Goal: Task Accomplishment & Management: Use online tool/utility

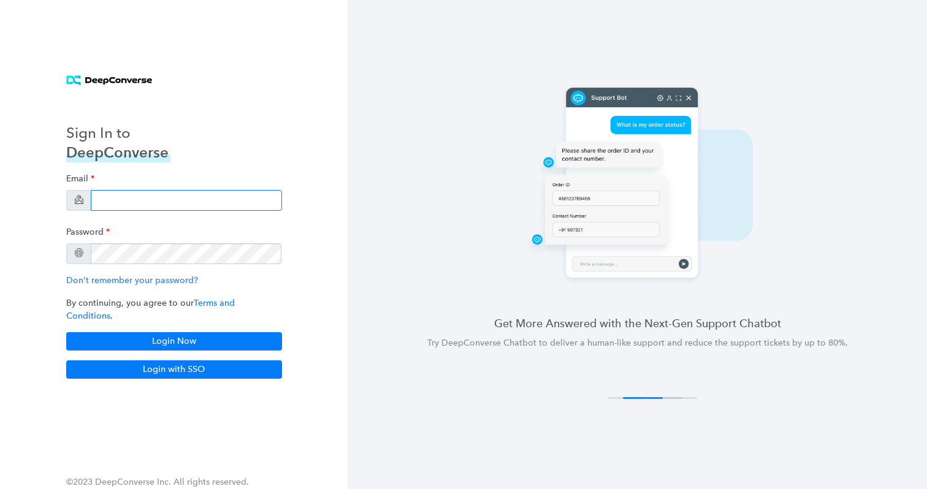
click at [139, 208] on input "email" at bounding box center [186, 200] width 191 height 21
type input "rarora1@arlo.com"
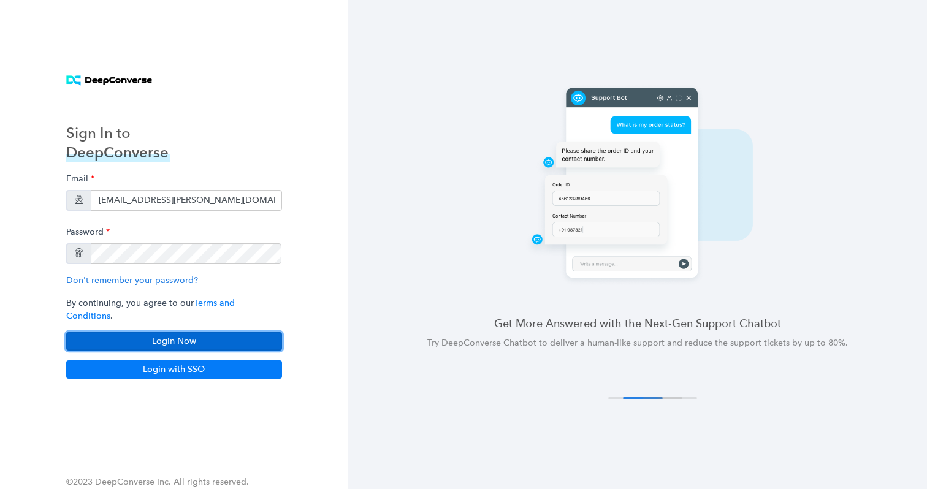
click at [169, 336] on button "Login Now" at bounding box center [174, 341] width 216 height 18
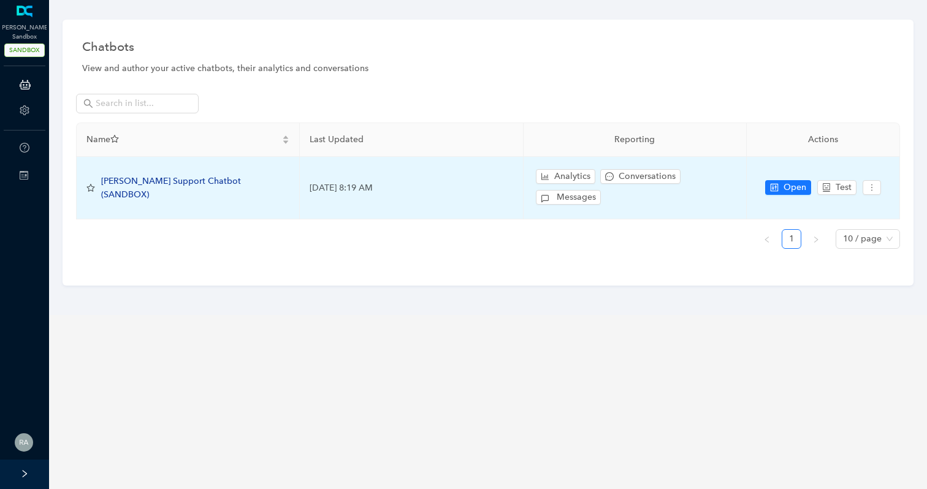
click at [170, 186] on span "[PERSON_NAME] Support Chatbot (SANDBOX)" at bounding box center [171, 188] width 140 height 24
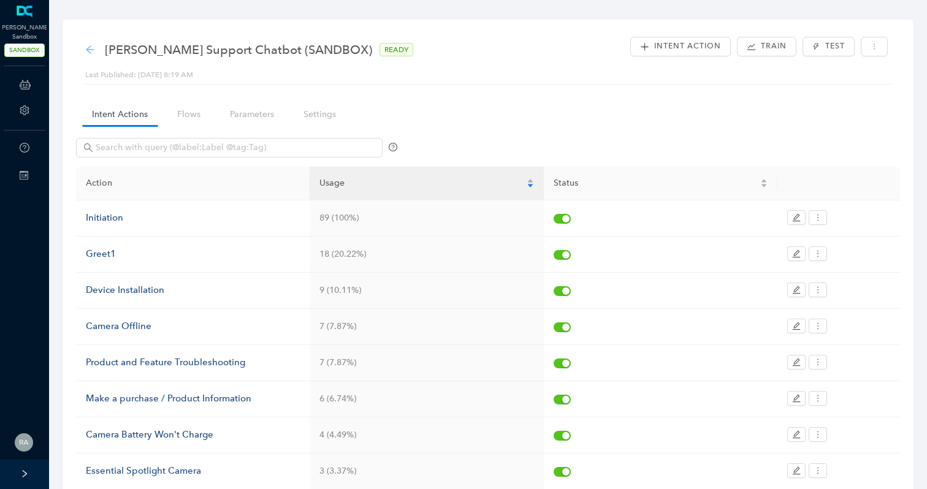
click at [91, 51] on icon "arrow-left" at bounding box center [90, 50] width 10 height 10
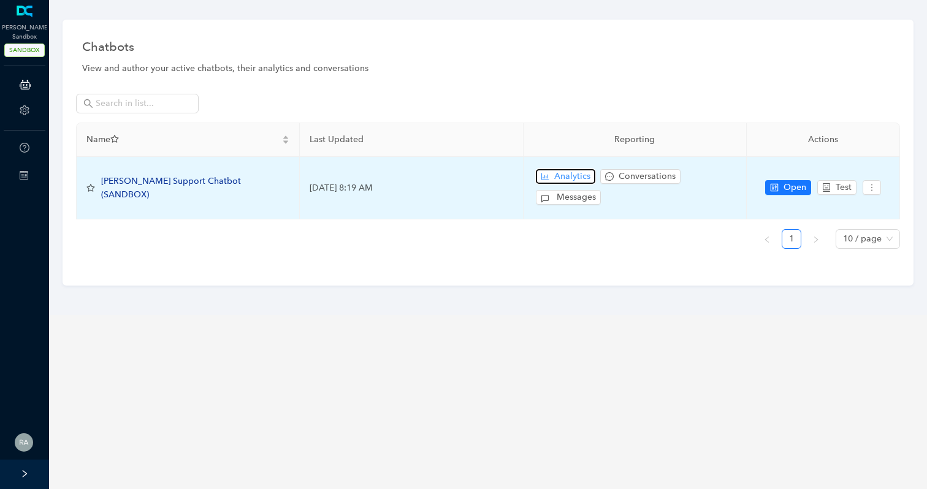
click at [571, 176] on span "Analytics" at bounding box center [572, 176] width 36 height 13
